Goal: Information Seeking & Learning: Learn about a topic

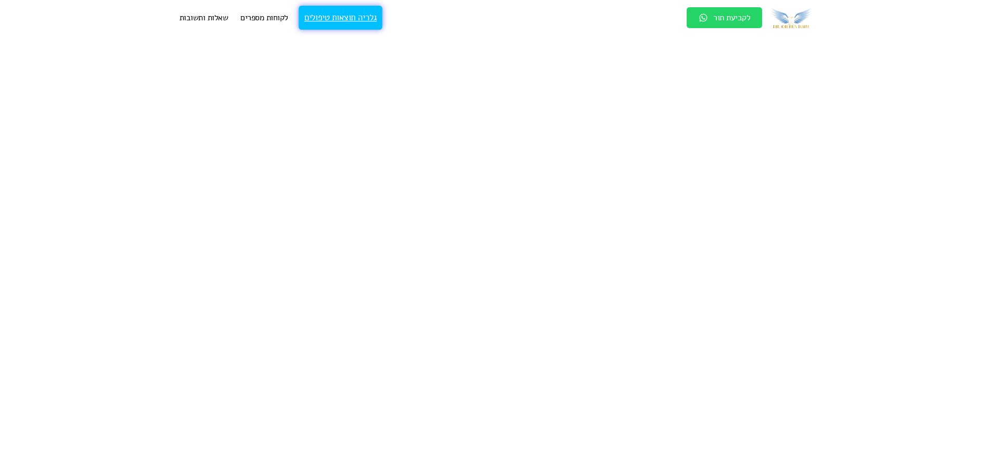
click at [353, 18] on link "גלריה תוצאות טיפולים" at bounding box center [341, 18] width 84 height 24
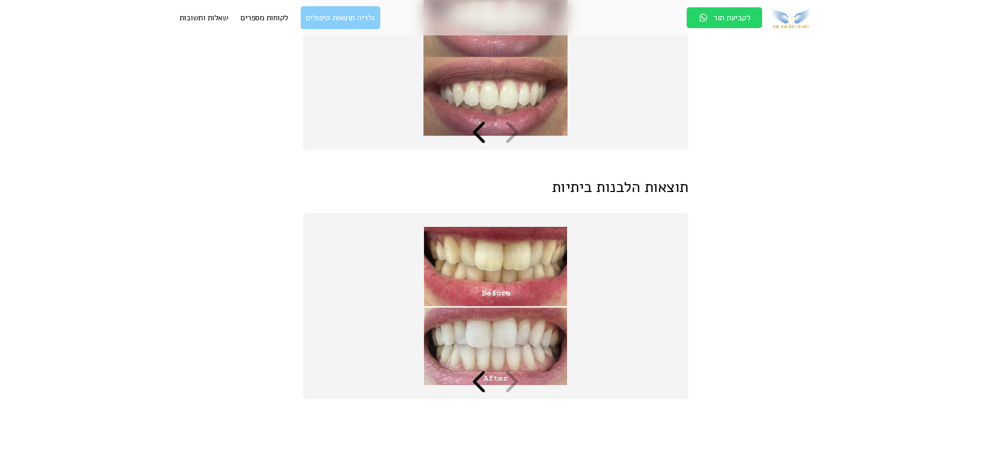
scroll to position [2914, 0]
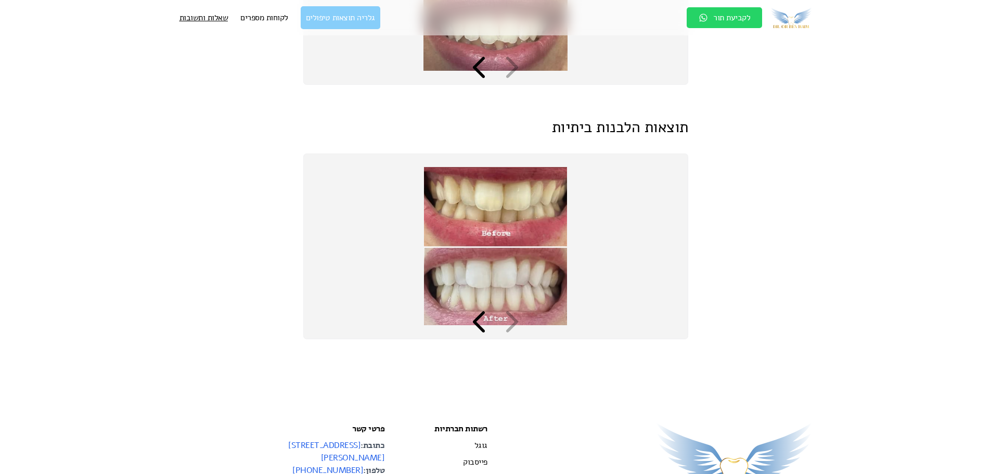
click at [201, 18] on link "שאלות ותשובות" at bounding box center [204, 17] width 49 height 12
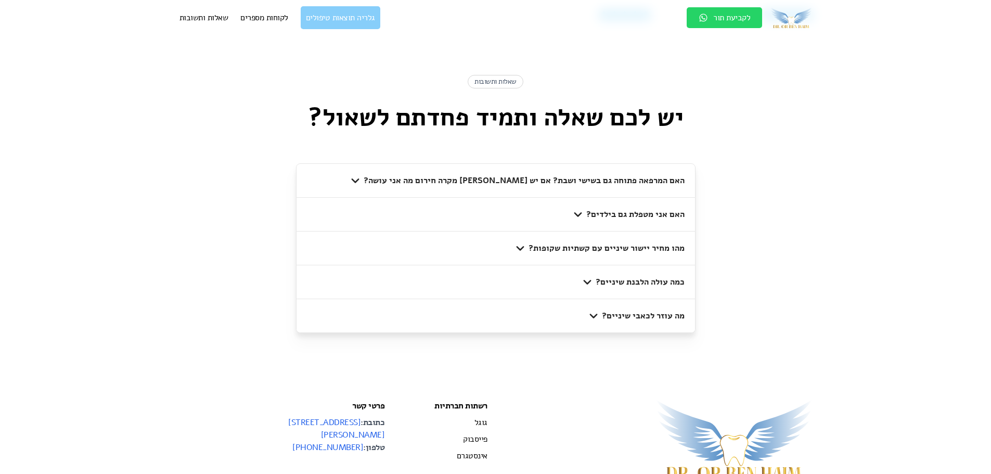
scroll to position [2664, 0]
